Goal: Task Accomplishment & Management: Manage account settings

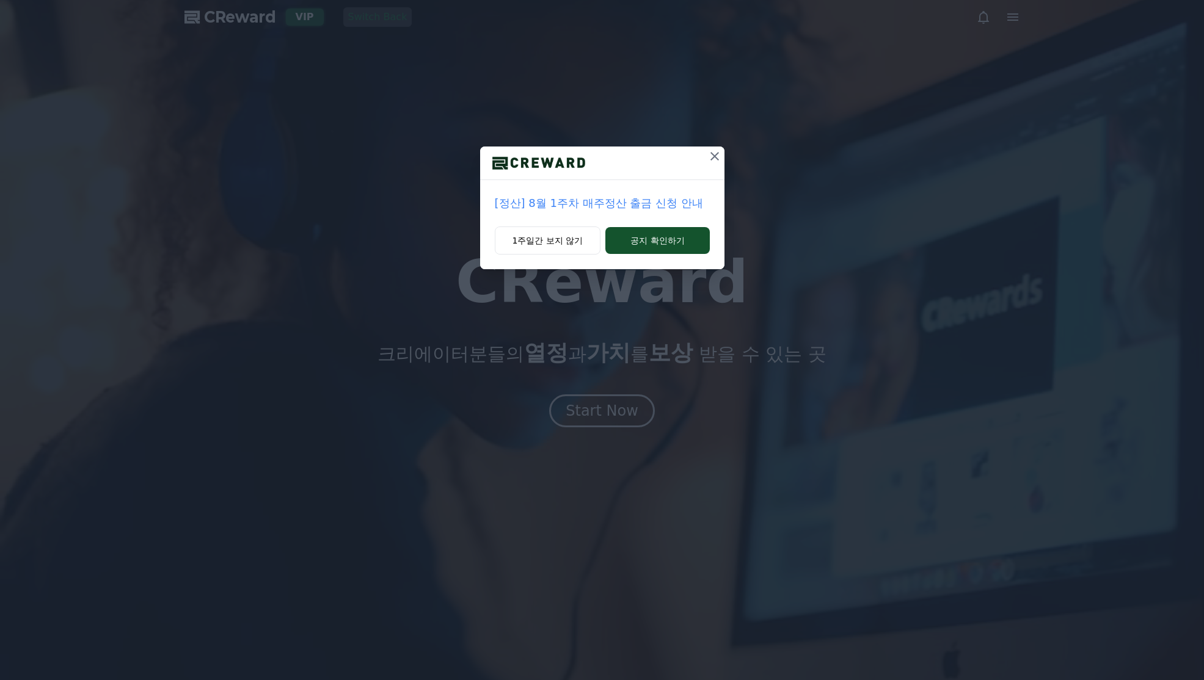
click at [594, 396] on div "[정산] 8월 1주차 매주정산 출금 신청 안내 1주일간 보지 않기 공지 확인하기" at bounding box center [602, 340] width 1204 height 680
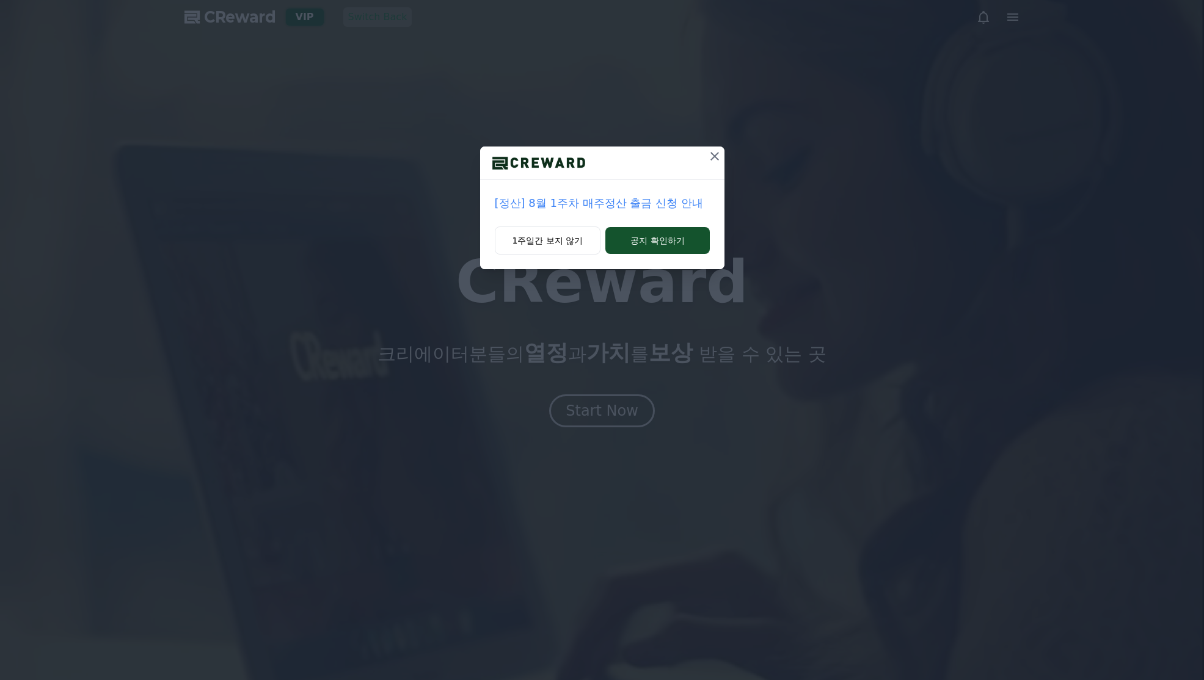
click at [718, 155] on icon at bounding box center [714, 156] width 15 height 15
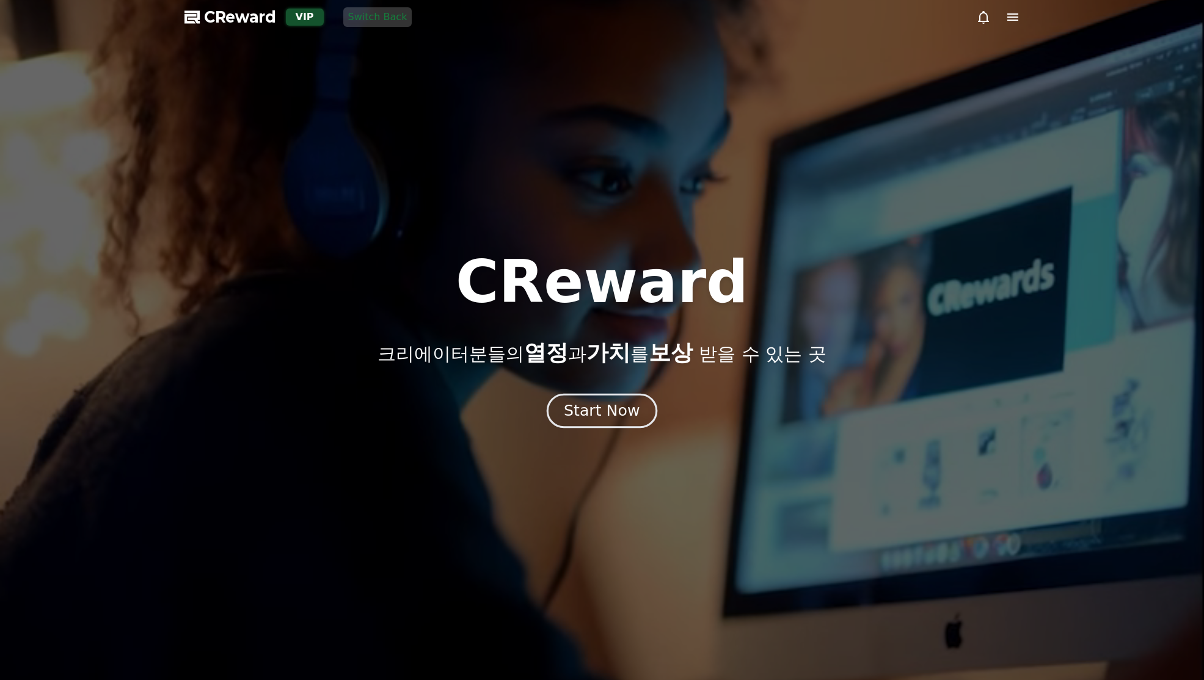
click at [628, 412] on div "Start Now" at bounding box center [602, 411] width 76 height 21
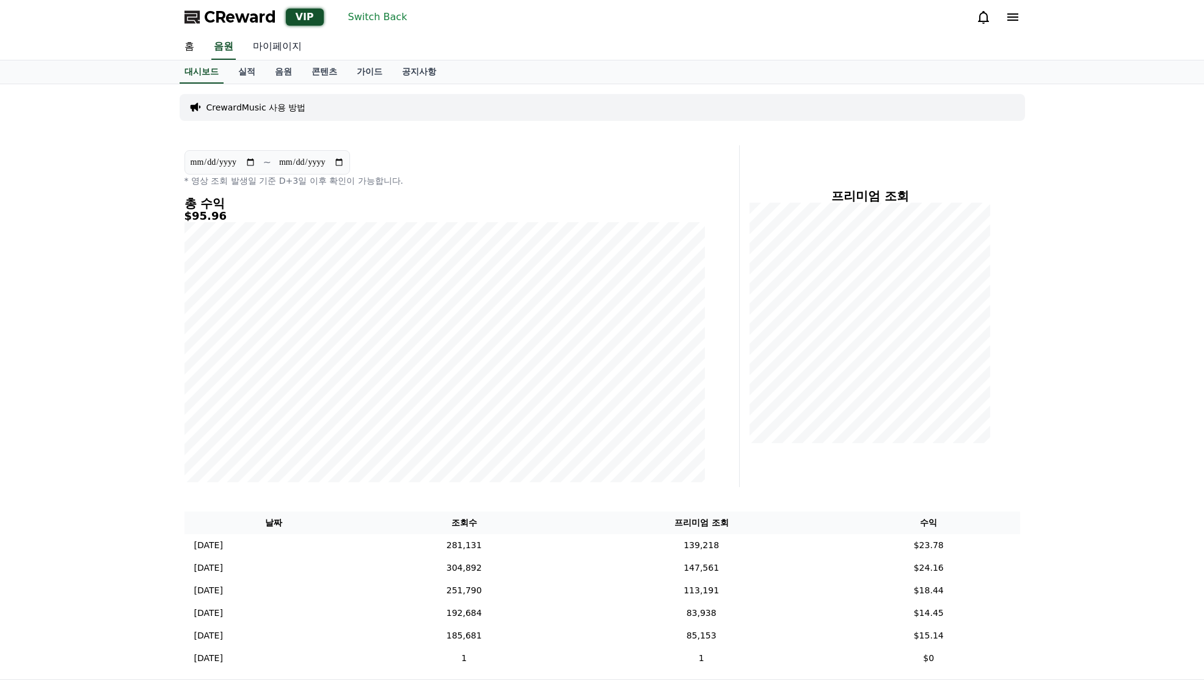
click at [266, 53] on link "마이페이지" at bounding box center [277, 47] width 68 height 26
select select "**********"
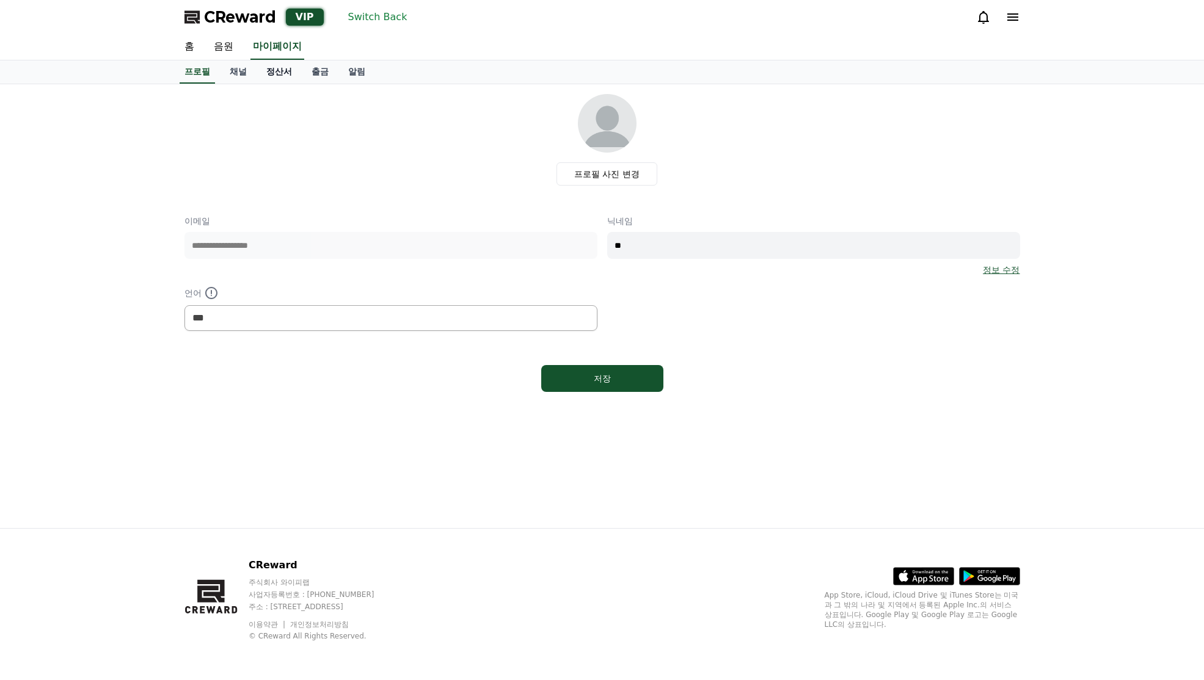
click at [272, 70] on link "정산서" at bounding box center [279, 71] width 45 height 23
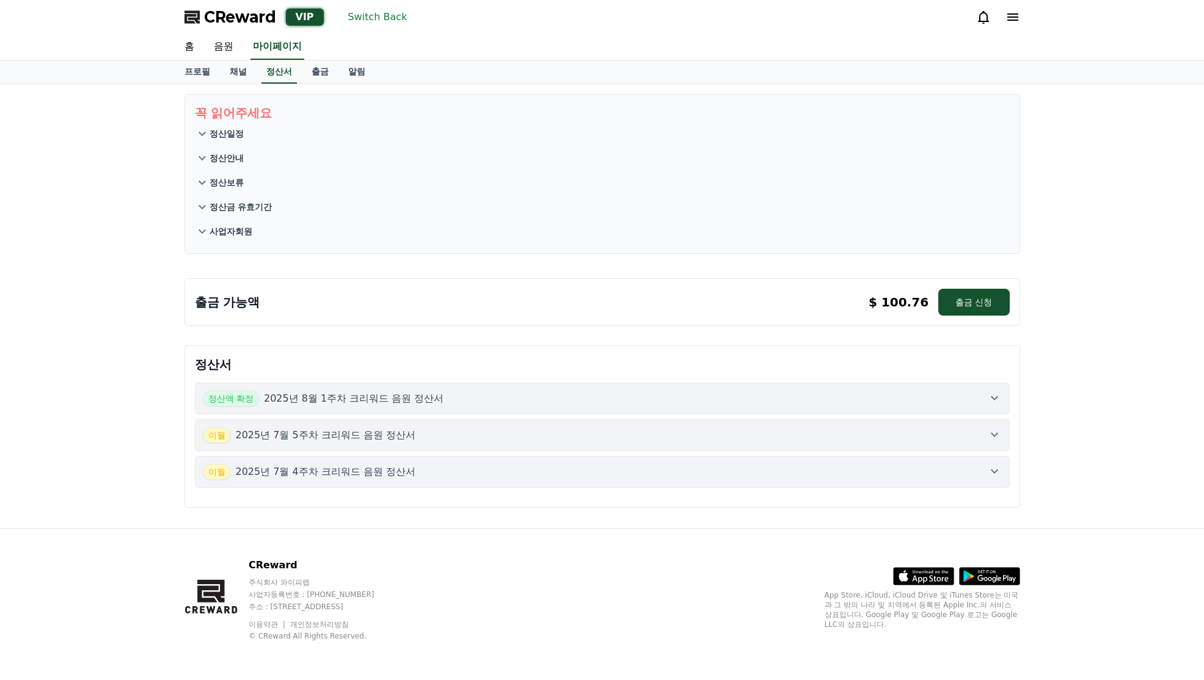
click at [956, 436] on div "이월 2025년 7월 5주차 크리워드 음원 정산서" at bounding box center [602, 436] width 799 height 16
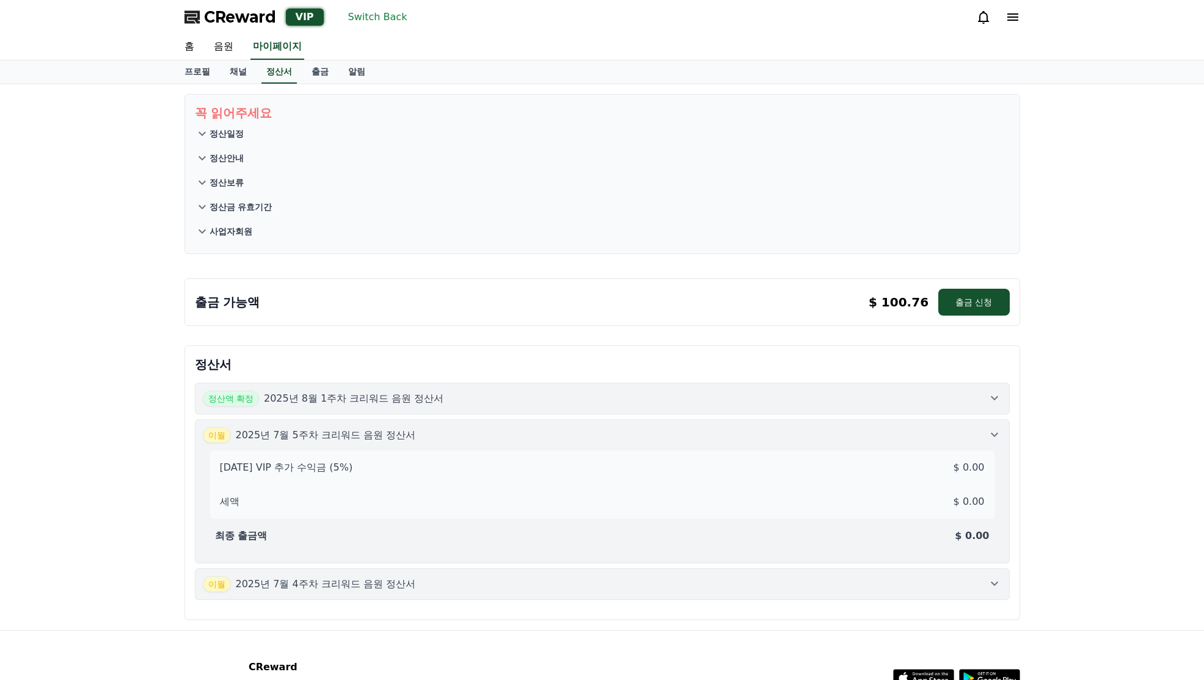
drag, startPoint x: 997, startPoint y: 439, endPoint x: 985, endPoint y: 429, distance: 16.5
click at [997, 439] on icon at bounding box center [994, 435] width 15 height 15
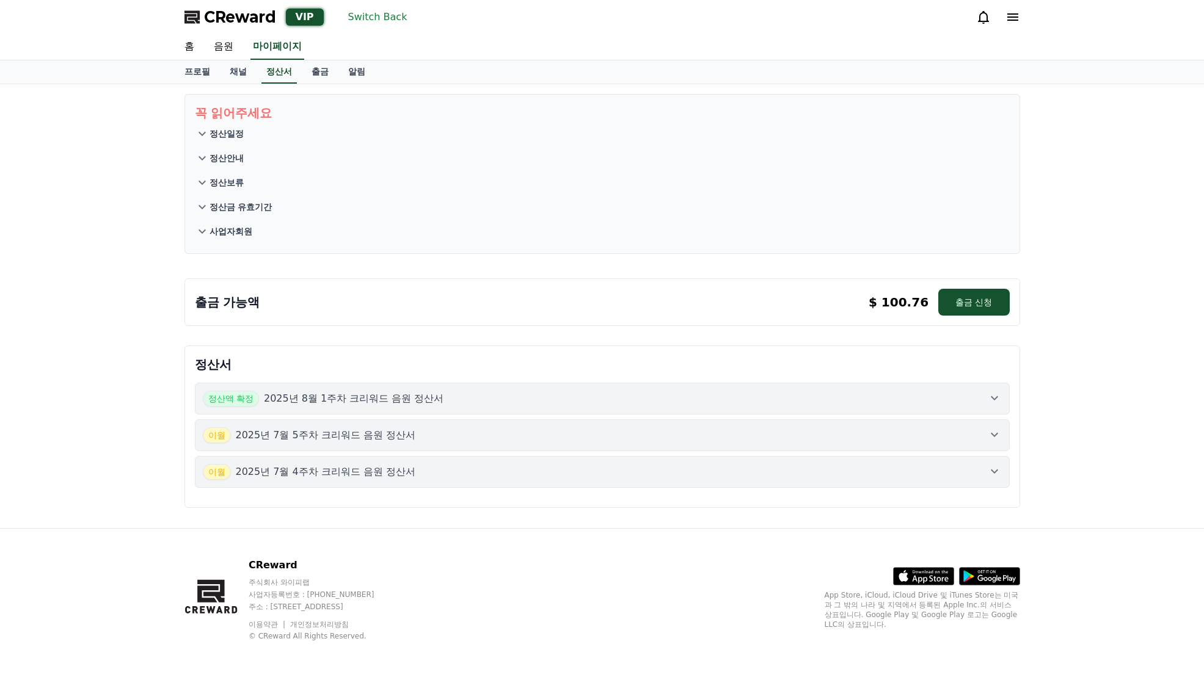
click at [990, 406] on div "정산액 확정 2025년 8월 1주차 크리워드 음원 정산서" at bounding box center [602, 399] width 799 height 16
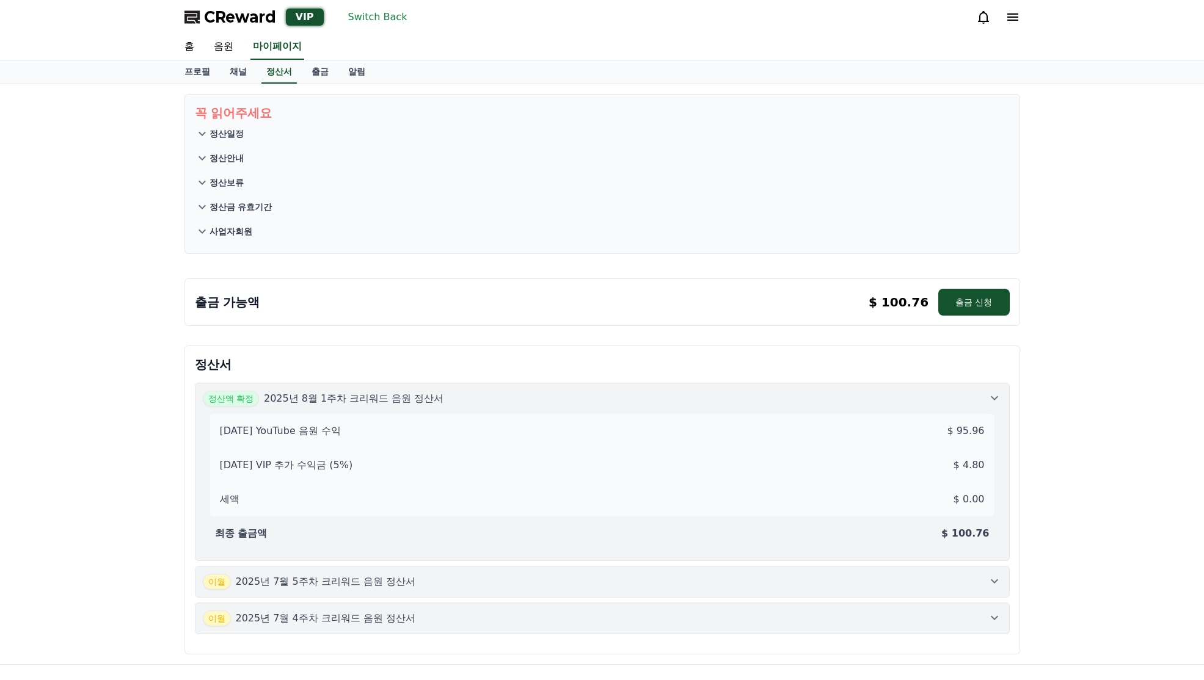
click at [992, 395] on icon at bounding box center [994, 398] width 15 height 15
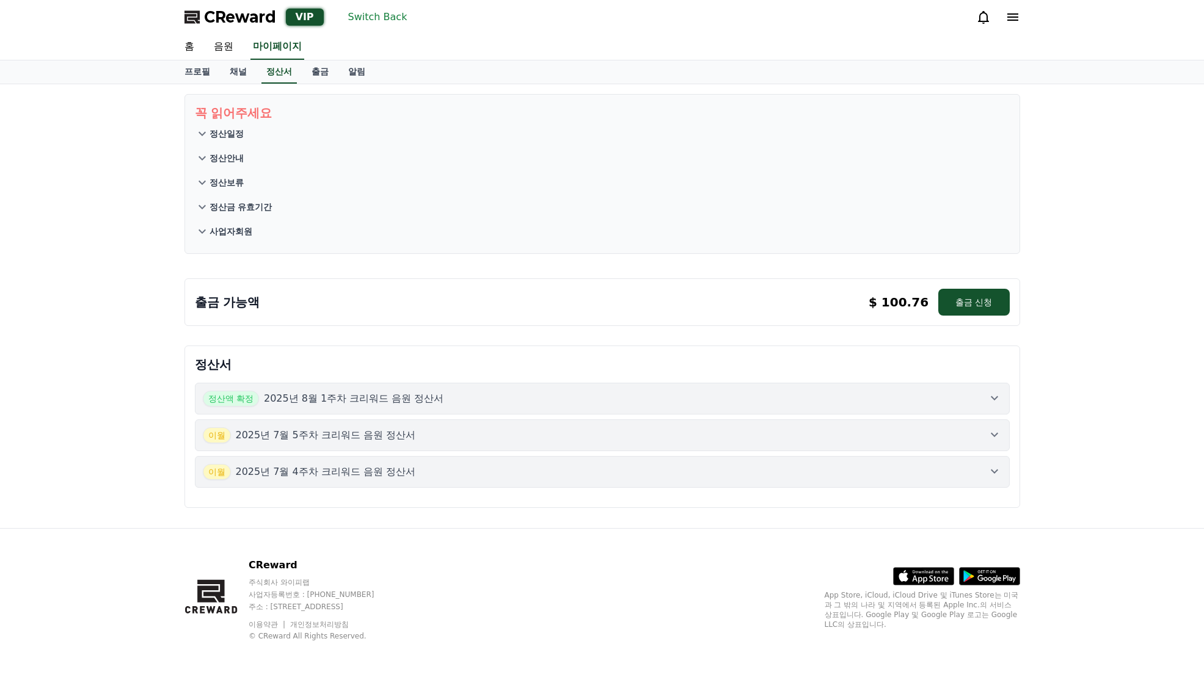
click at [252, 20] on span "CReward" at bounding box center [240, 17] width 72 height 20
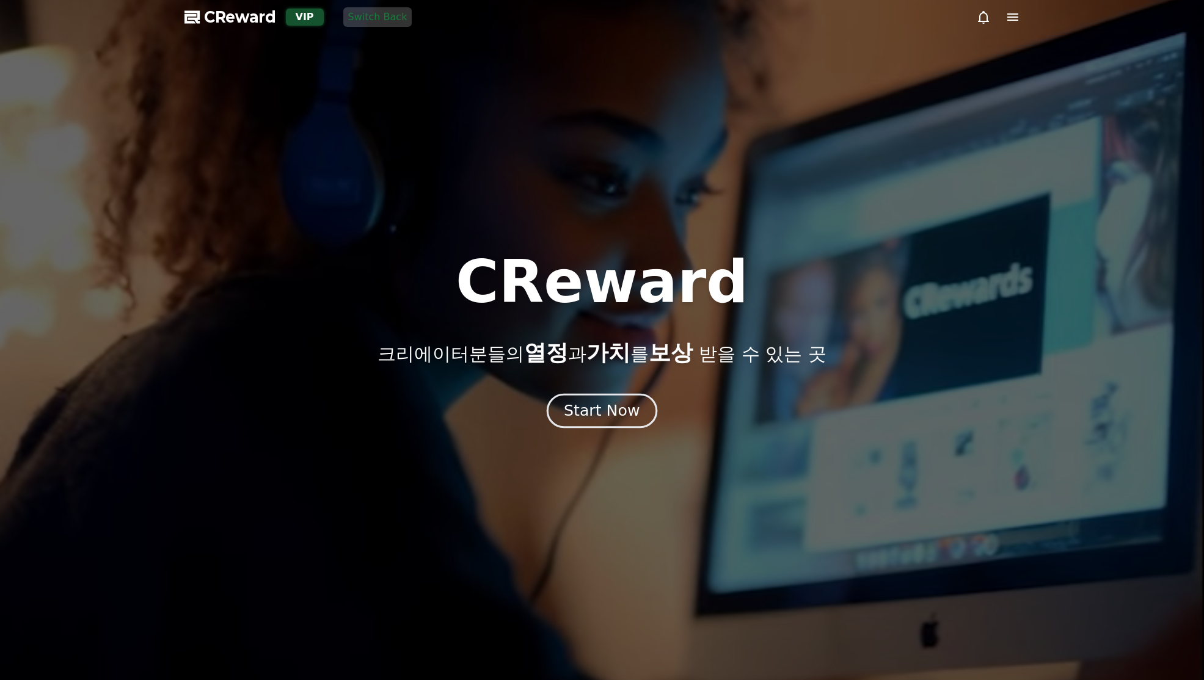
click at [619, 410] on div "Start Now" at bounding box center [602, 411] width 76 height 21
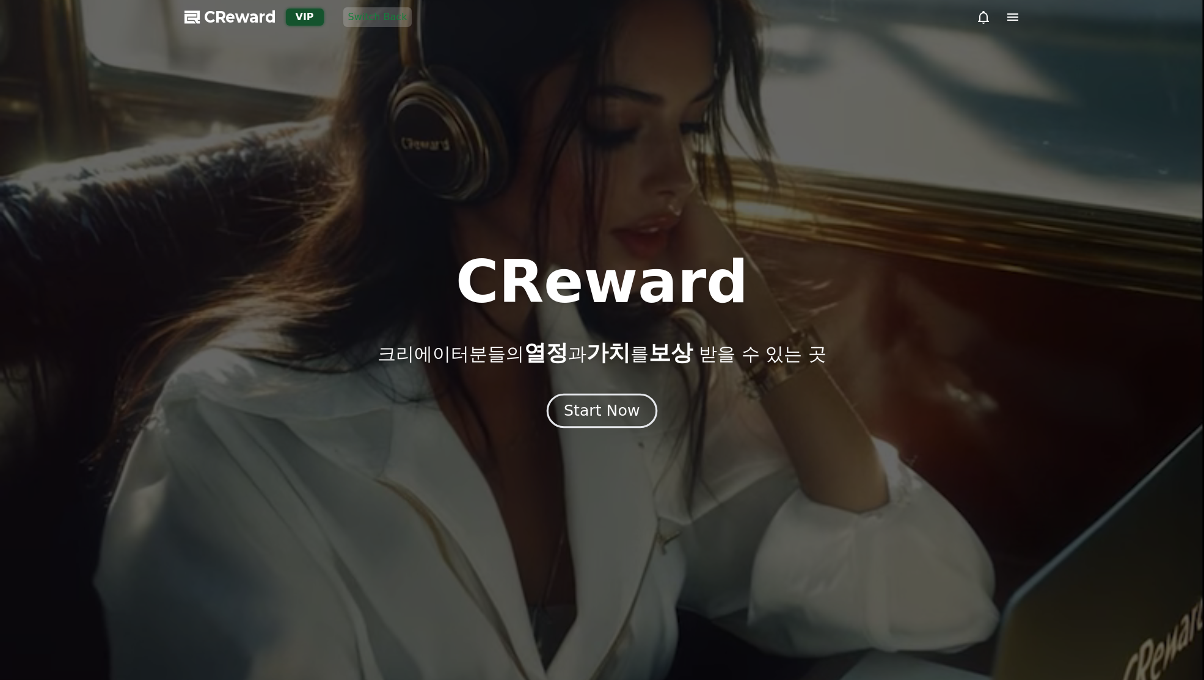
click at [592, 403] on div "Start Now" at bounding box center [602, 411] width 76 height 21
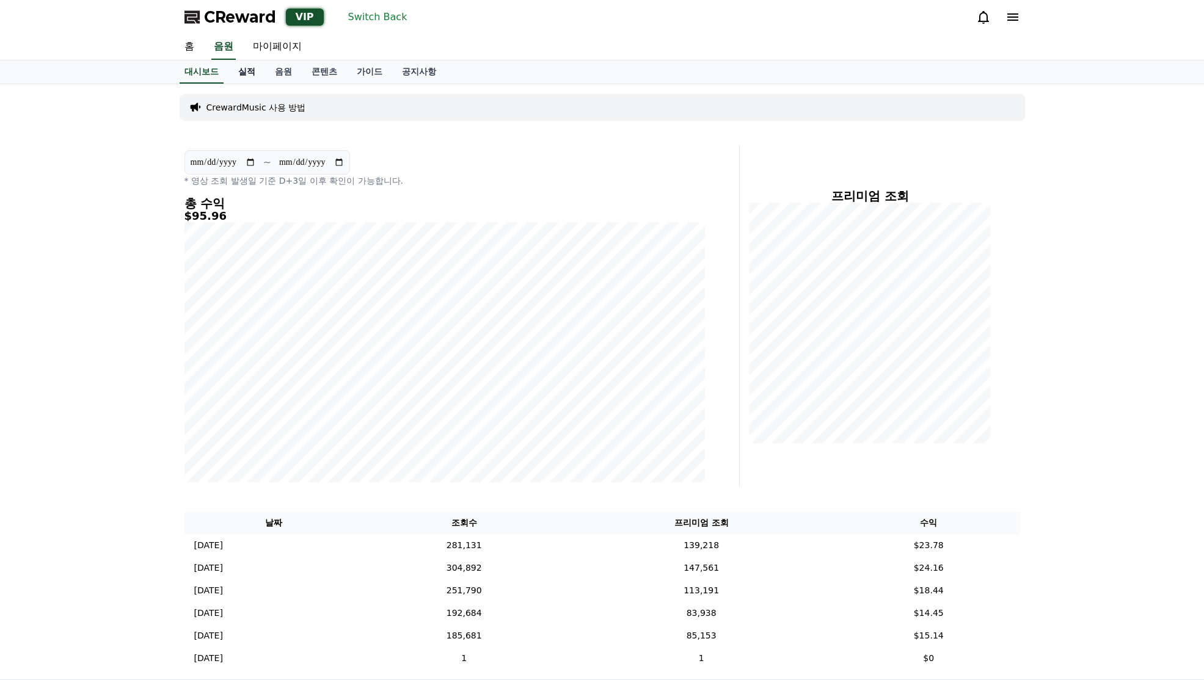
click at [250, 72] on link "실적" at bounding box center [246, 71] width 37 height 23
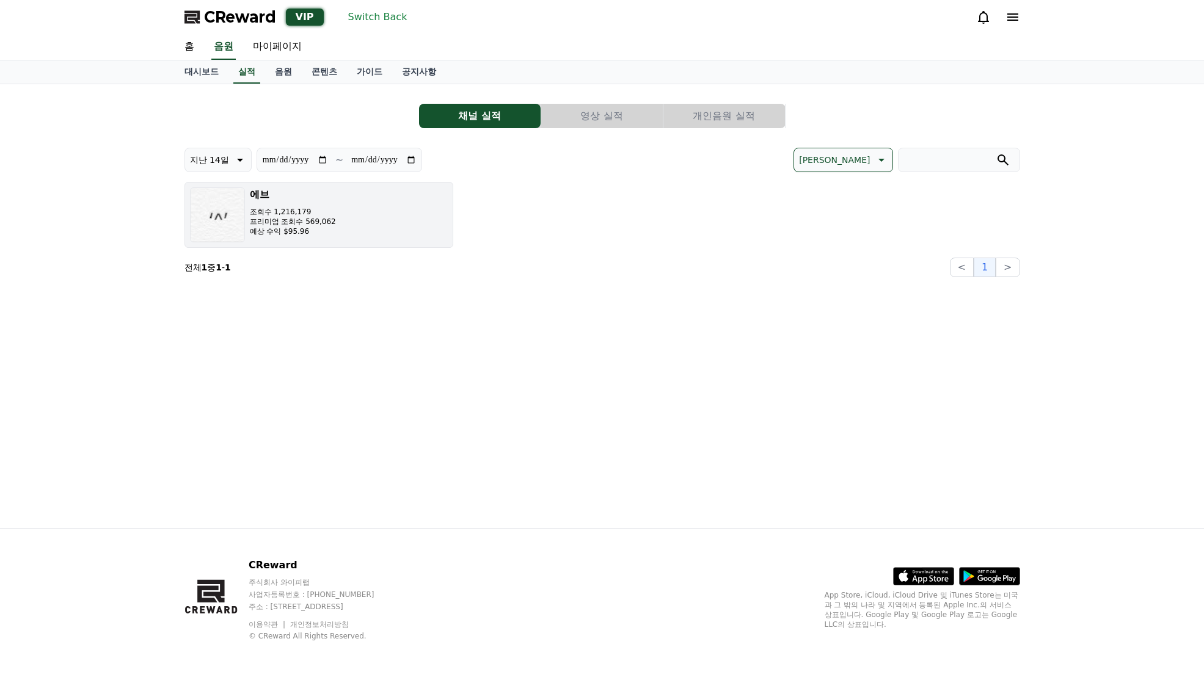
click at [320, 201] on h3 "에브" at bounding box center [293, 195] width 86 height 15
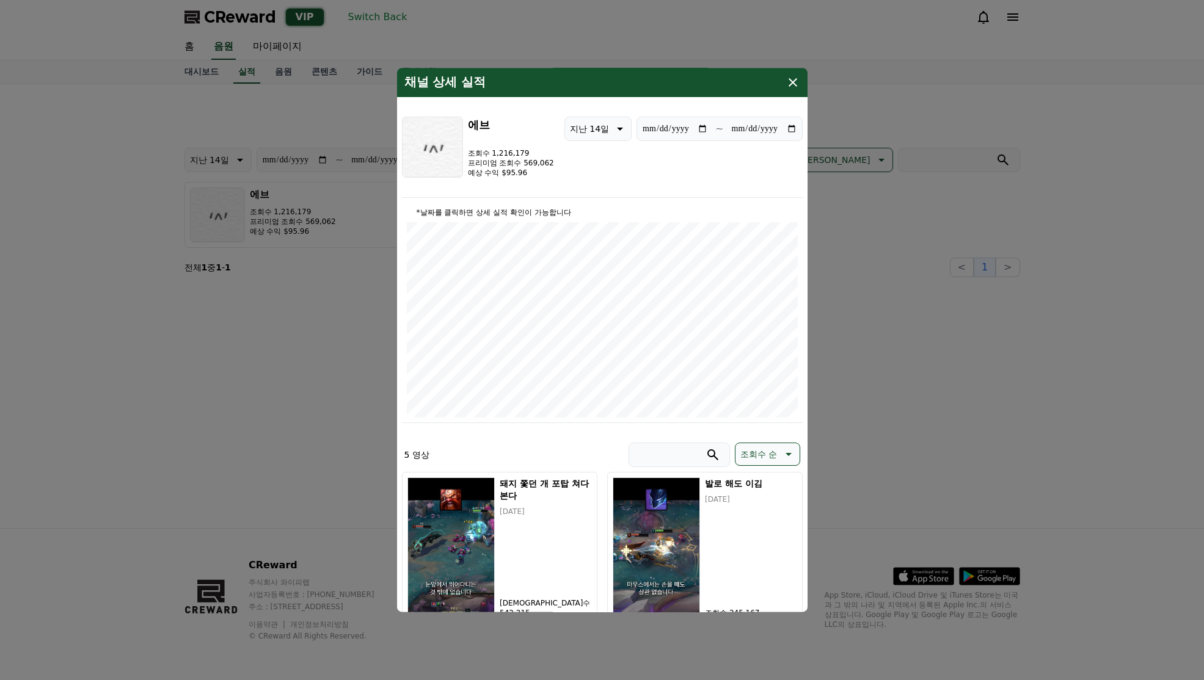
click at [792, 82] on icon "modal" at bounding box center [793, 82] width 9 height 9
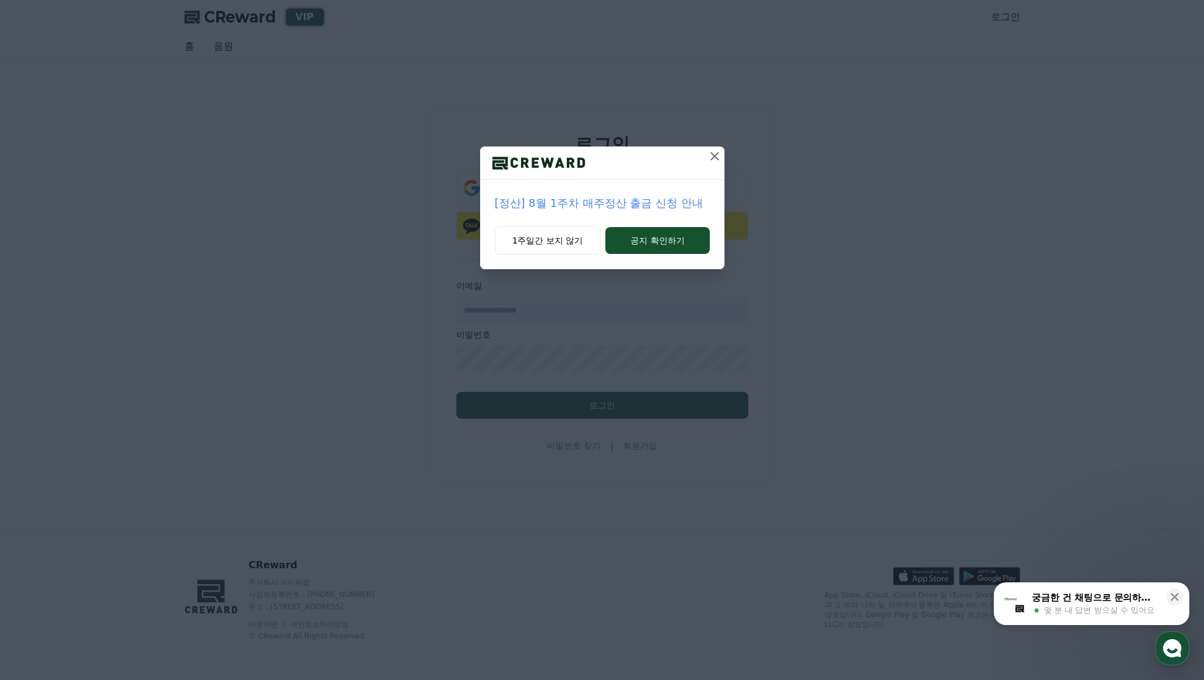
click at [718, 154] on icon at bounding box center [714, 156] width 15 height 15
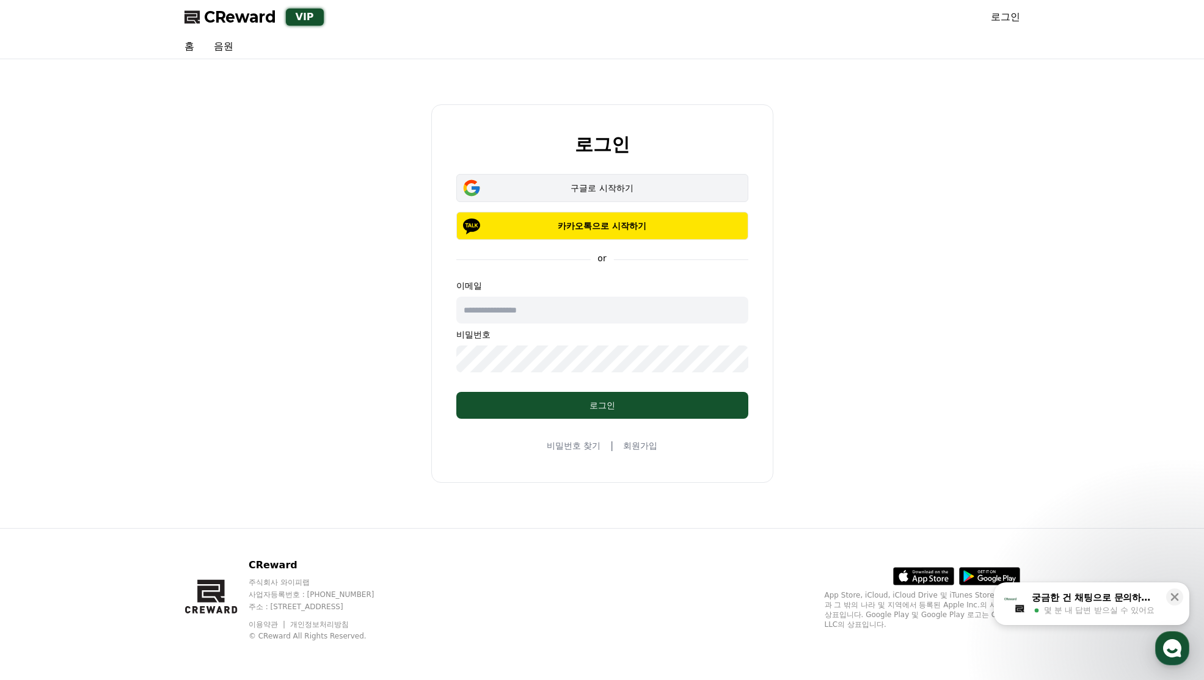
click at [665, 179] on button "구글로 시작하기" at bounding box center [602, 188] width 292 height 28
